Goal: Transaction & Acquisition: Obtain resource

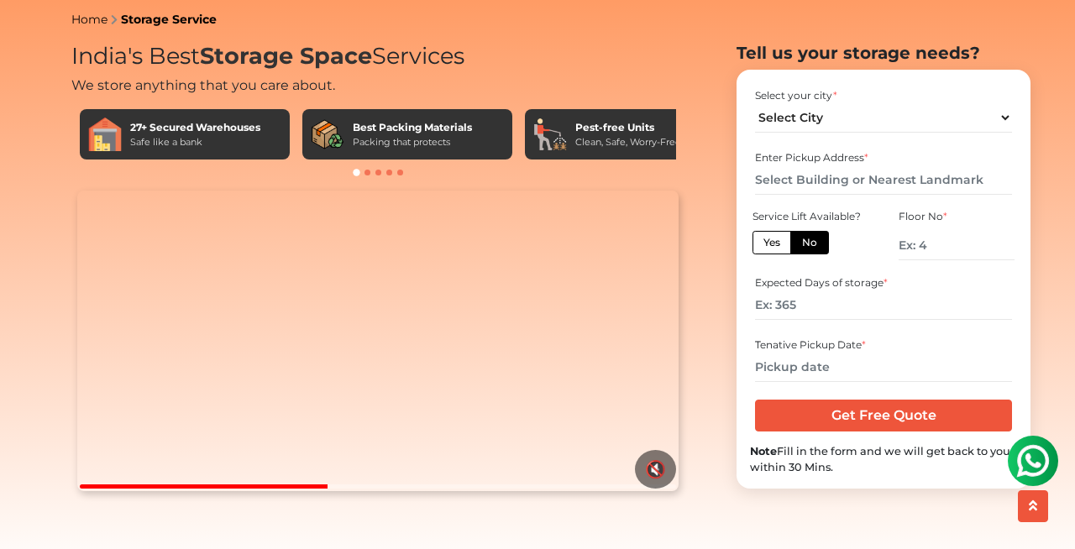
scroll to position [63, 0]
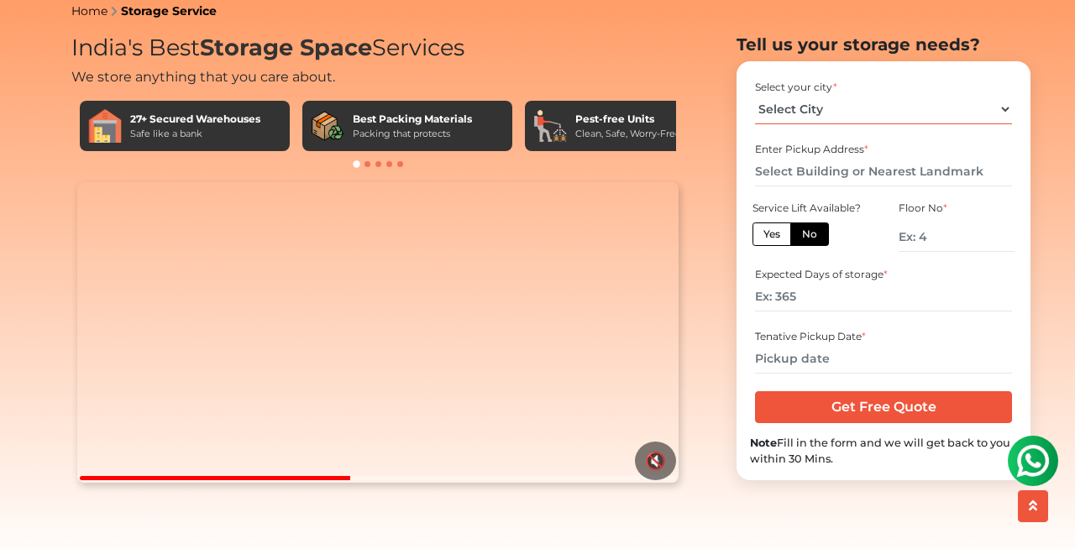
click at [1005, 124] on select "Select City Bangalore Bengaluru Bhopal Bhubaneswar Chennai Coimbatore Cuttack D…" at bounding box center [883, 109] width 256 height 29
select select "[GEOGRAPHIC_DATA]"
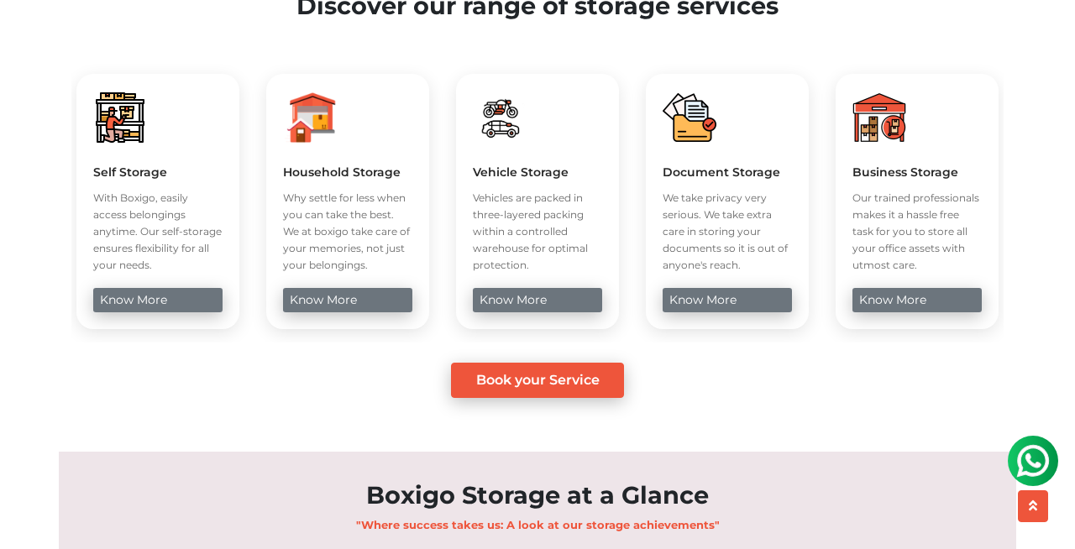
scroll to position [681, 0]
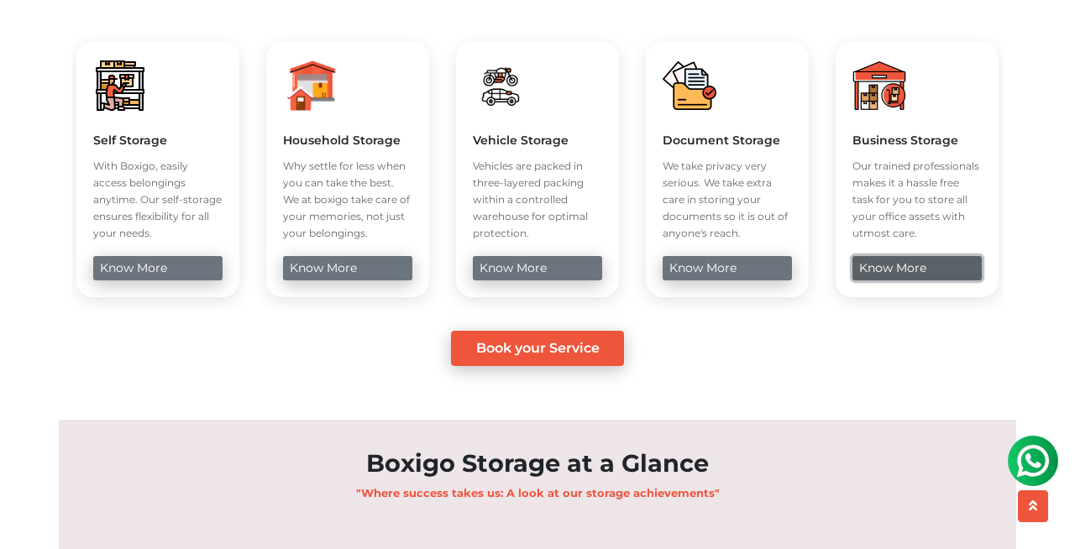
click at [910, 280] on link "know more" at bounding box center [916, 268] width 128 height 24
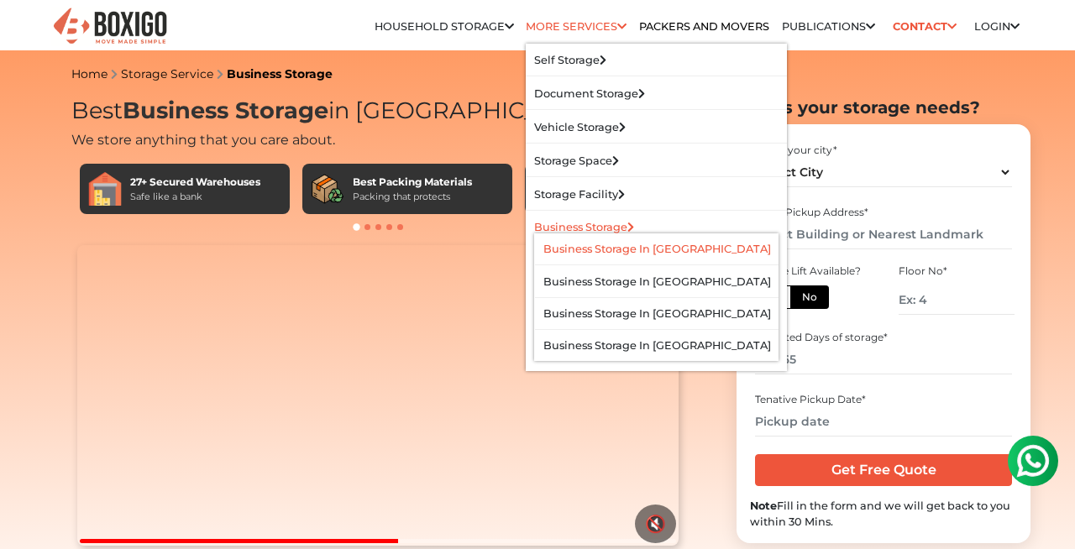
click at [620, 248] on link "Business Storage in [GEOGRAPHIC_DATA]" at bounding box center [657, 249] width 228 height 13
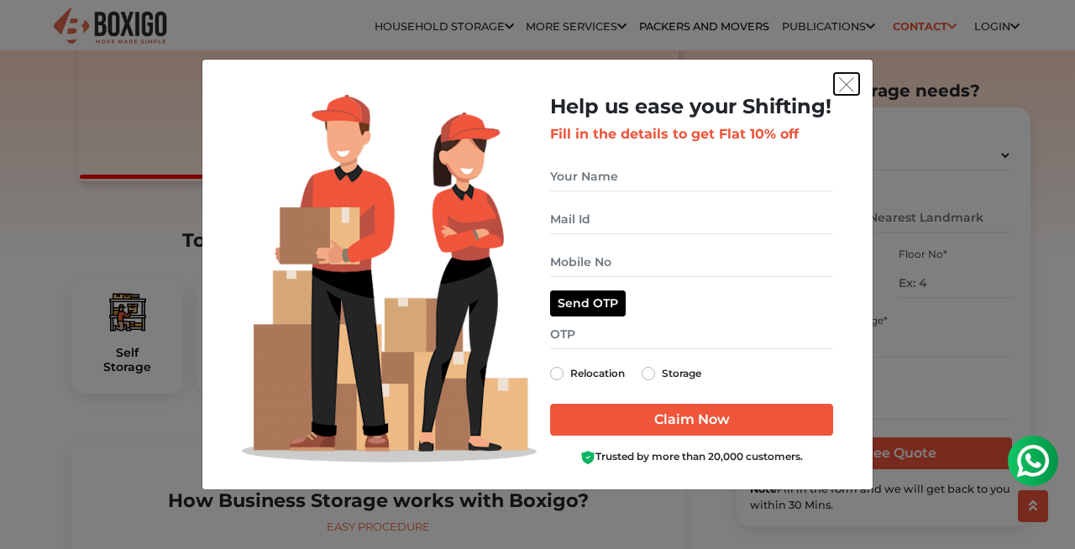
click at [844, 83] on img "get free quote dialog" at bounding box center [846, 84] width 15 height 15
